Goal: Task Accomplishment & Management: Use online tool/utility

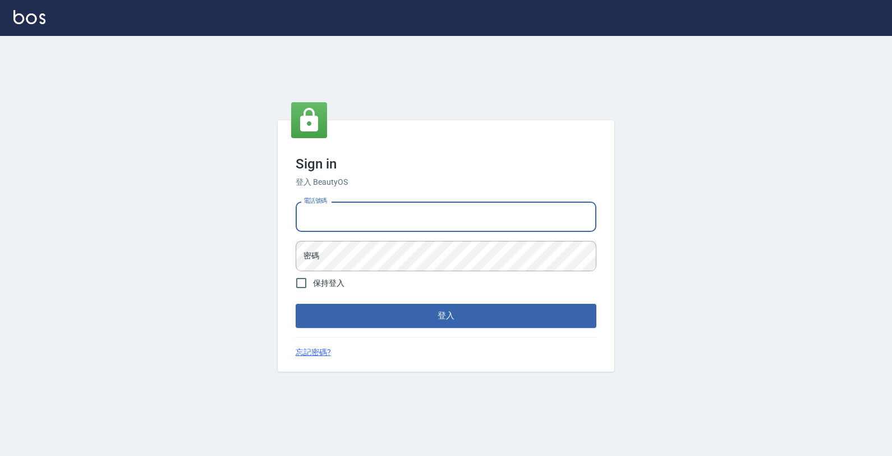
click at [397, 222] on input "電話號碼" at bounding box center [446, 216] width 301 height 30
type input "4265909"
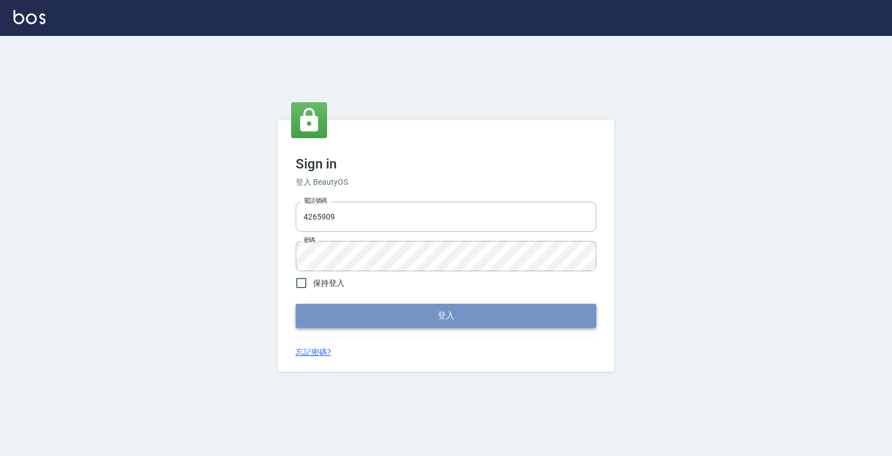
click at [453, 326] on button "登入" at bounding box center [446, 315] width 301 height 24
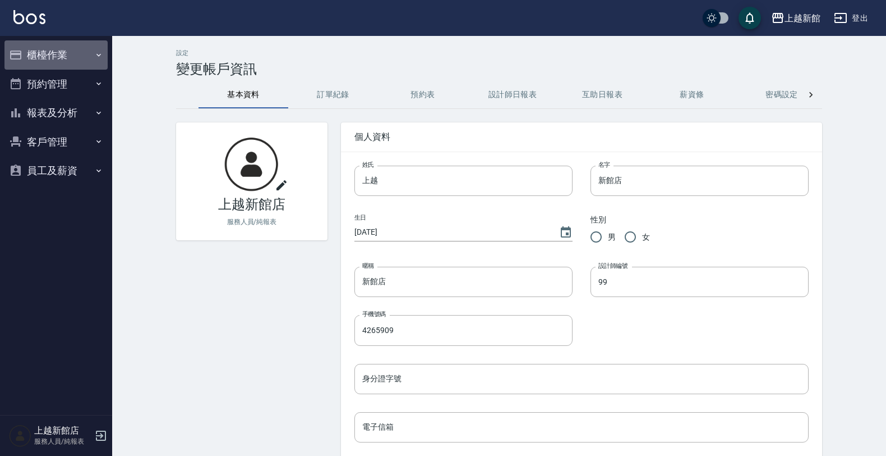
click at [94, 50] on icon "button" at bounding box center [98, 54] width 9 height 9
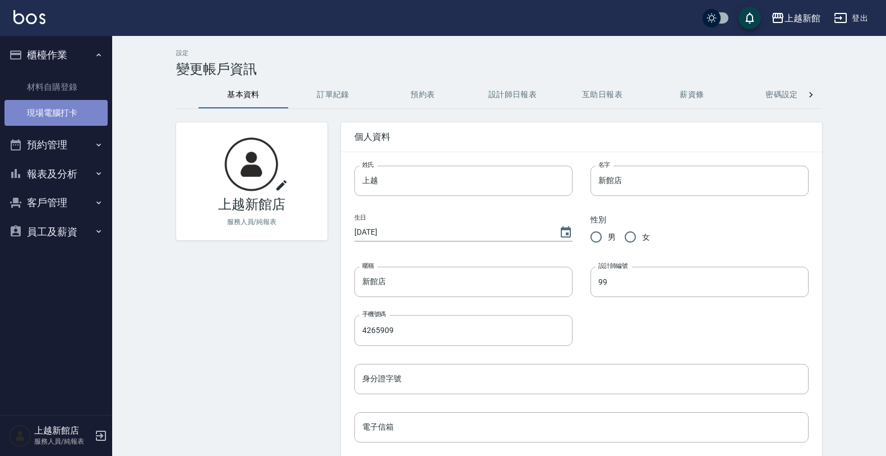
click at [63, 118] on link "現場電腦打卡" at bounding box center [55, 113] width 103 height 26
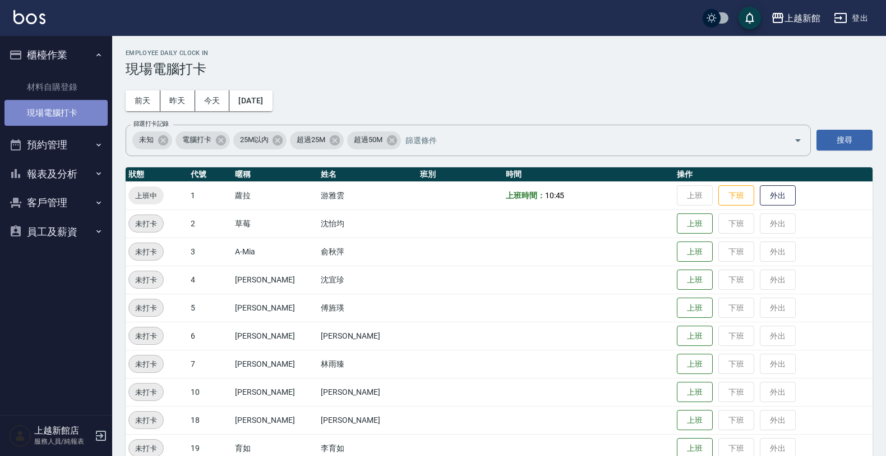
click at [59, 116] on link "現場電腦打卡" at bounding box center [55, 113] width 103 height 26
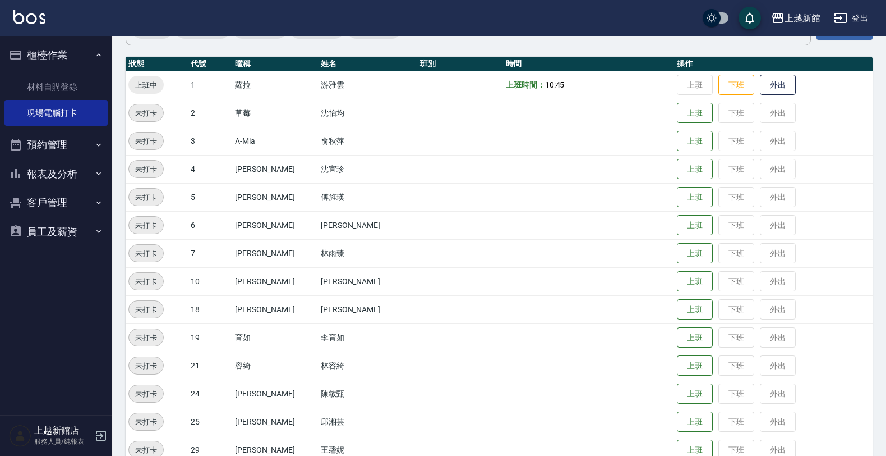
scroll to position [244, 0]
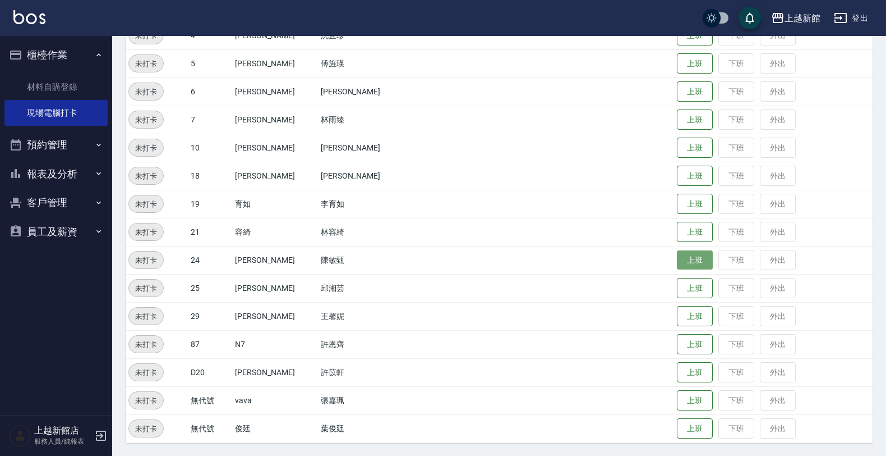
click at [677, 254] on button "上班" at bounding box center [695, 260] width 36 height 20
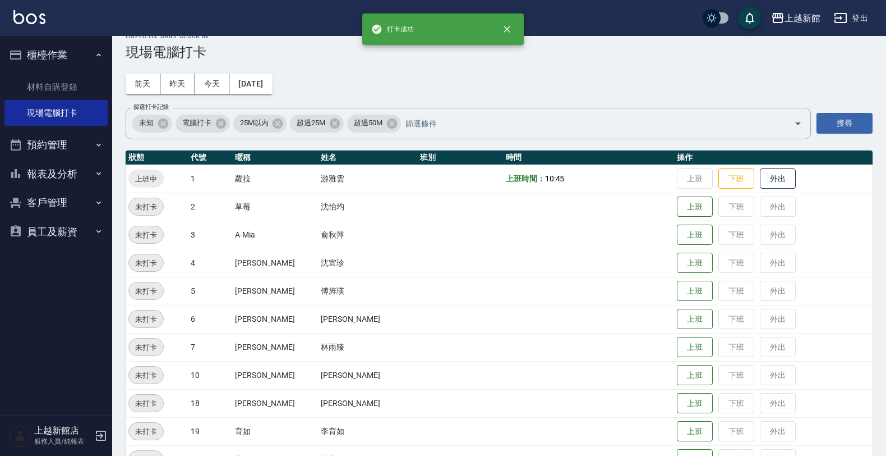
scroll to position [0, 0]
